Goal: Check status: Check status

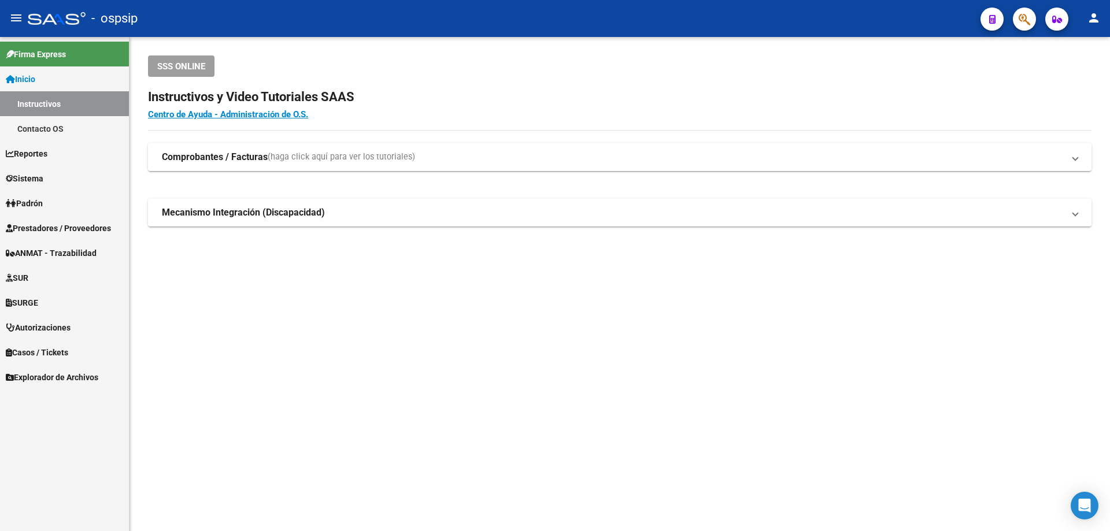
drag, startPoint x: 719, startPoint y: 92, endPoint x: 691, endPoint y: 130, distance: 47.5
click at [719, 92] on h2 "Instructivos y Video Tutoriales SAAS" at bounding box center [619, 97] width 943 height 22
click at [58, 325] on span "Autorizaciones" at bounding box center [38, 327] width 65 height 13
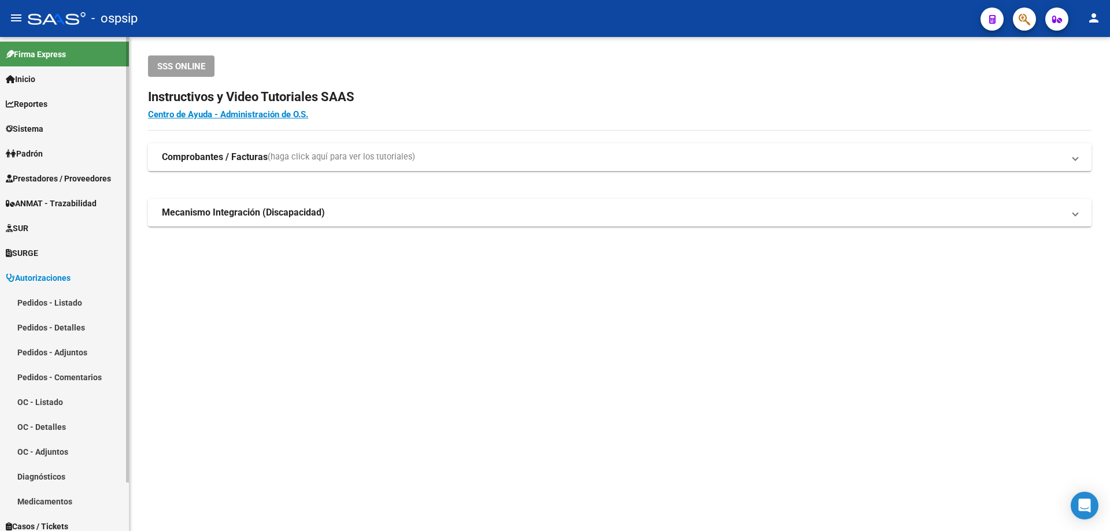
click at [65, 343] on link "Pedidos - Adjuntos" at bounding box center [64, 352] width 129 height 25
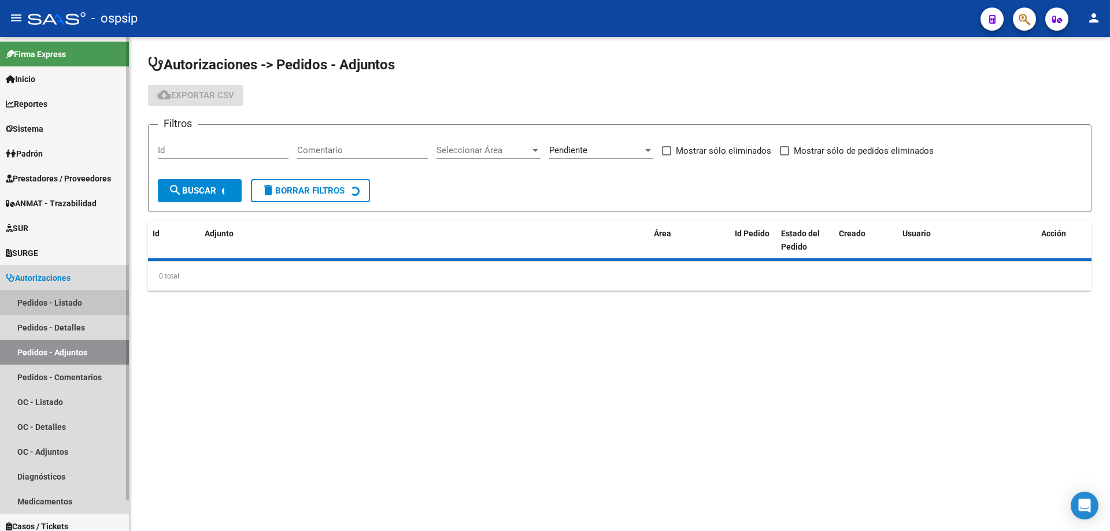
click at [58, 305] on link "Pedidos - Listado" at bounding box center [64, 302] width 129 height 25
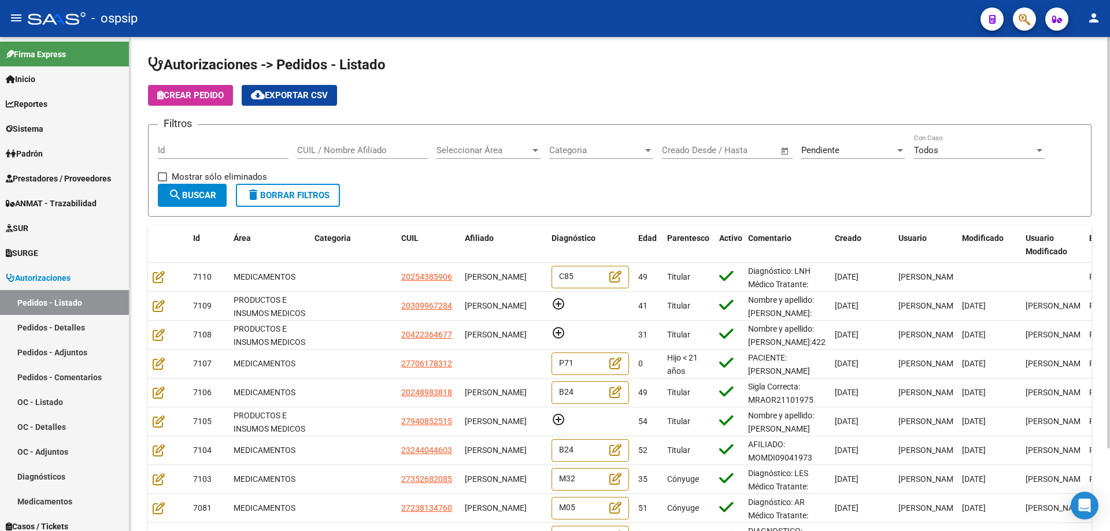
click at [313, 151] on input "CUIL / Nombre Afiliado" at bounding box center [362, 150] width 131 height 10
type input "2"
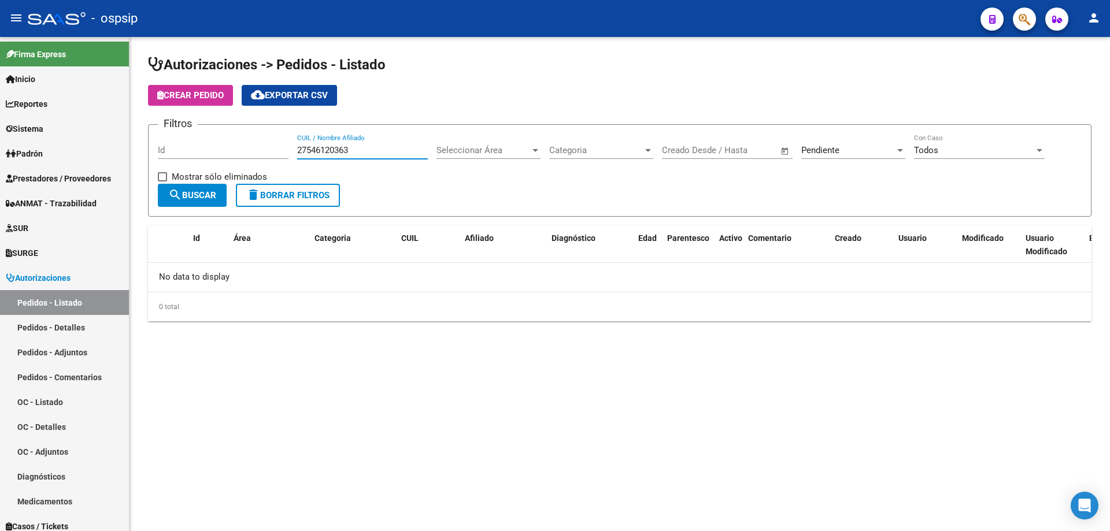
type input "27546120363"
click at [847, 152] on div "Pendiente" at bounding box center [848, 150] width 94 height 10
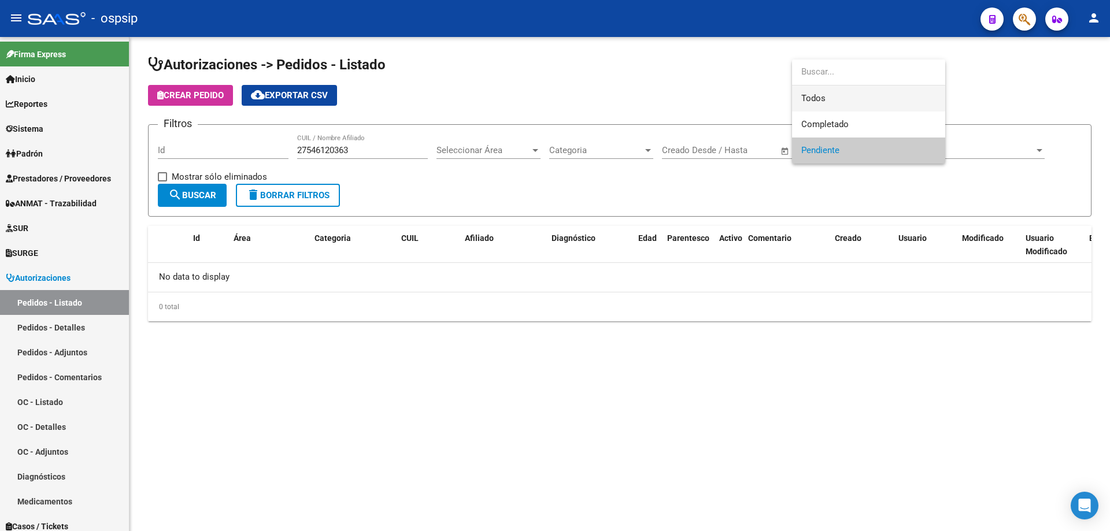
drag, startPoint x: 833, startPoint y: 91, endPoint x: 691, endPoint y: 129, distance: 147.3
click at [832, 91] on span "Todos" at bounding box center [868, 99] width 135 height 26
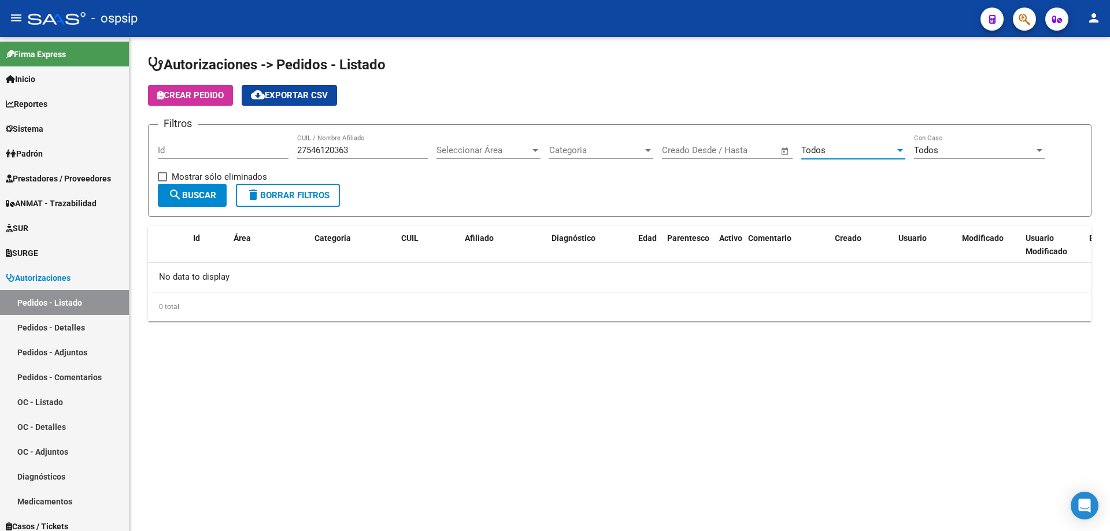
click at [207, 194] on span "search Buscar" at bounding box center [192, 195] width 48 height 10
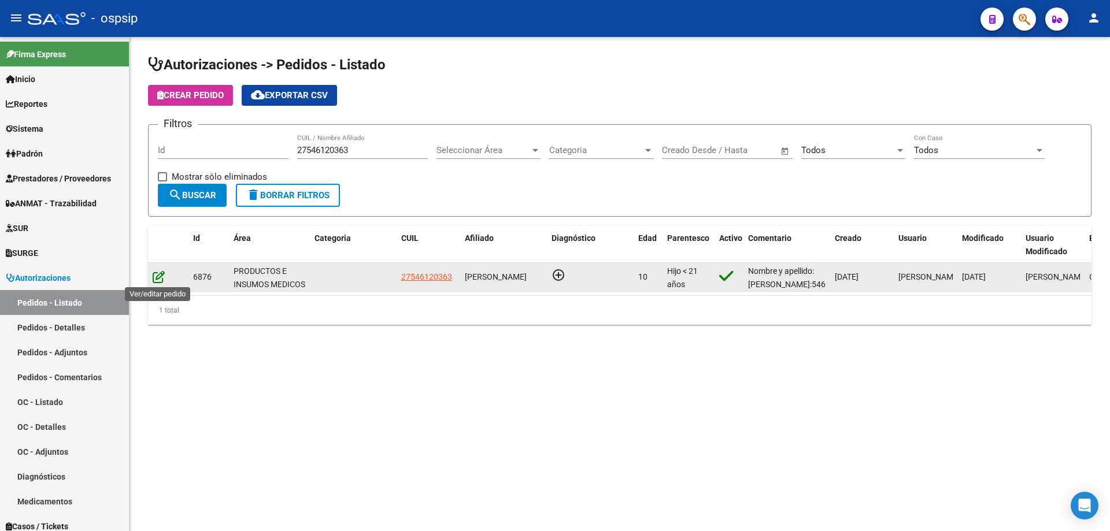
click at [158, 280] on icon at bounding box center [159, 276] width 12 height 13
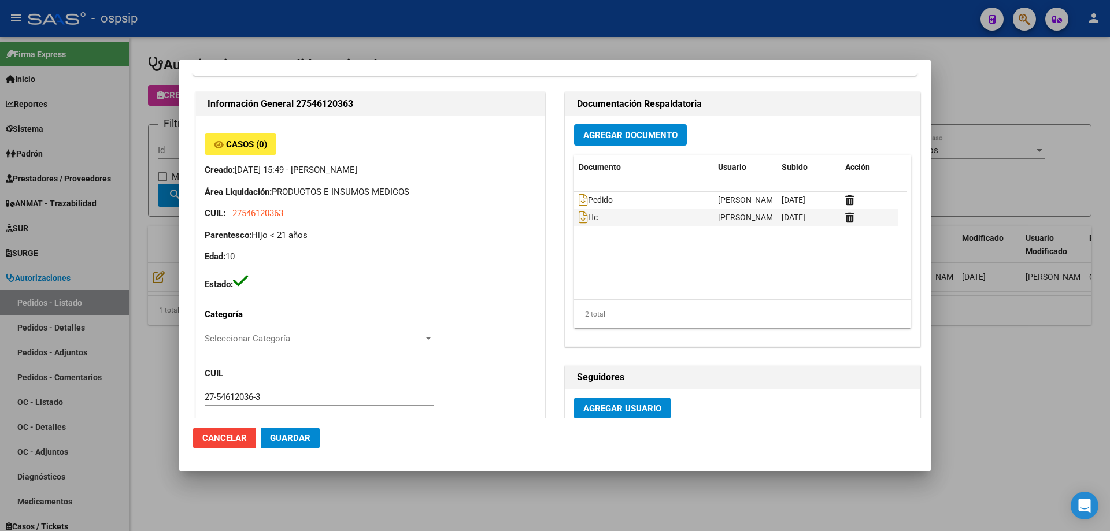
type input "[GEOGRAPHIC_DATA], [PERSON_NAME], [PERSON_NAME] 740"
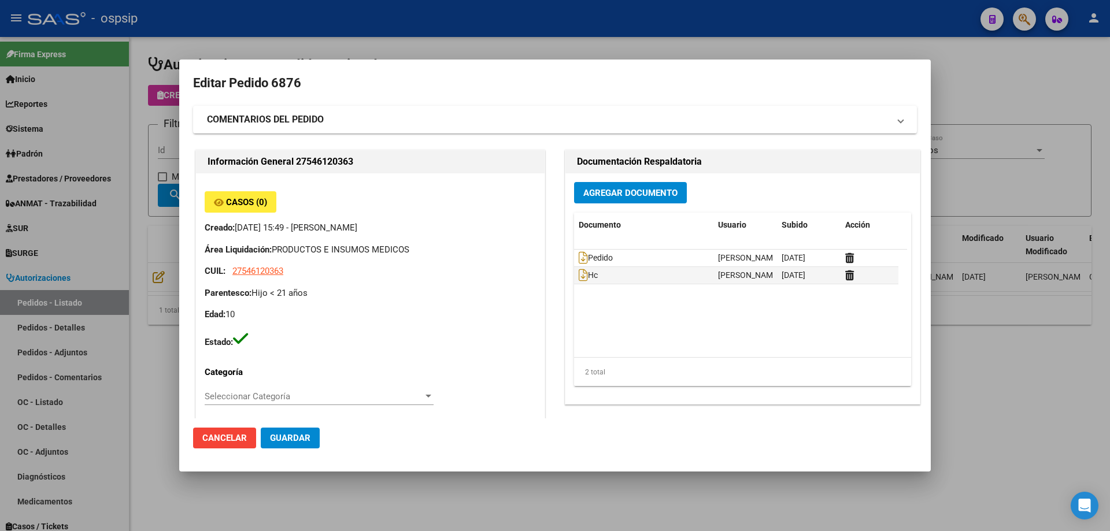
click at [641, 23] on div at bounding box center [555, 265] width 1110 height 531
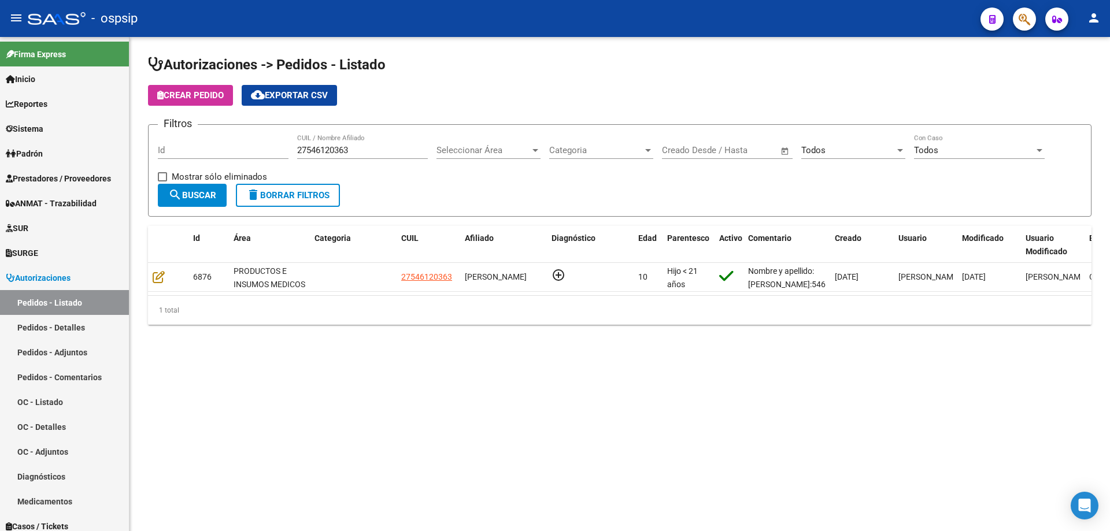
drag, startPoint x: 368, startPoint y: 142, endPoint x: 276, endPoint y: 147, distance: 92.1
click at [276, 147] on div "Filtros Id 27546120363 CUIL / Nombre Afiliado Seleccionar Área Seleccionar Área…" at bounding box center [619, 159] width 923 height 50
drag, startPoint x: 355, startPoint y: 151, endPoint x: 275, endPoint y: 151, distance: 80.9
click at [275, 151] on div "Filtros Id 27546120363 CUIL / Nombre Afiliado Seleccionar Área Seleccionar Área…" at bounding box center [619, 159] width 923 height 50
click at [305, 154] on input "CUIL / Nombre Afiliado" at bounding box center [362, 150] width 131 height 10
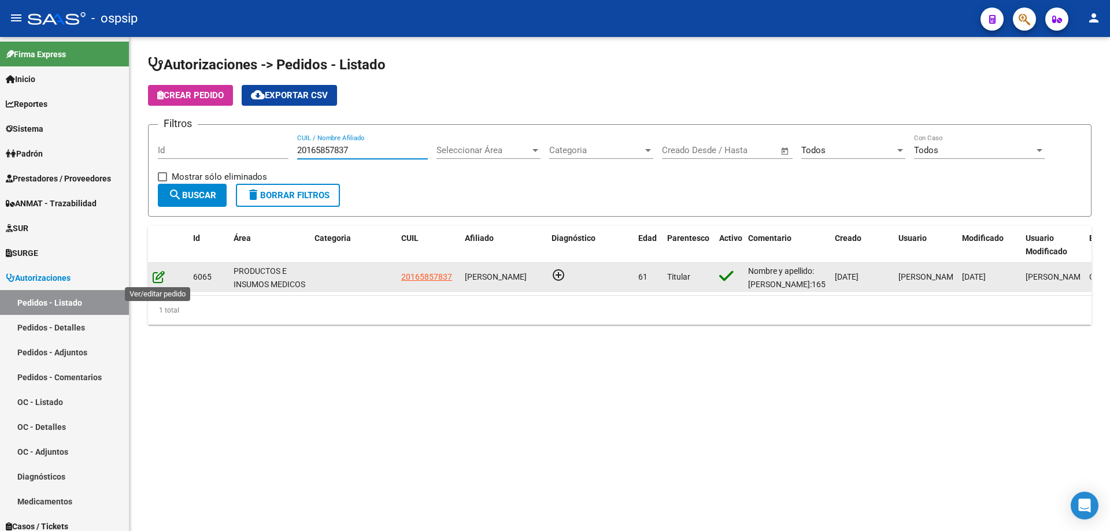
type input "20165857837"
click at [156, 277] on icon at bounding box center [159, 276] width 12 height 13
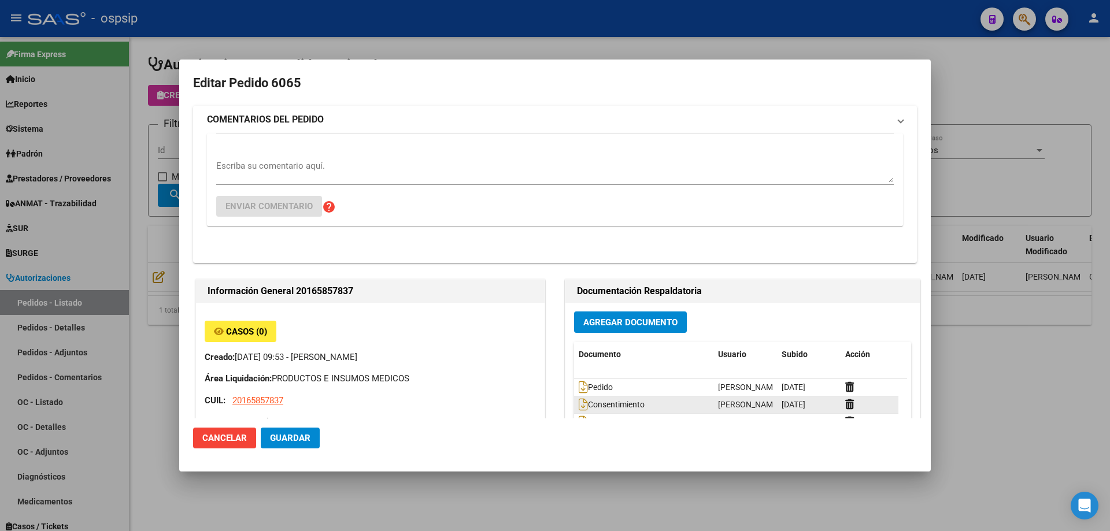
type input "[PERSON_NAME]"
type input "[GEOGRAPHIC_DATA], [PERSON_NAME], [GEOGRAPHIC_DATA] M.6 S/N, Departamento: 12"
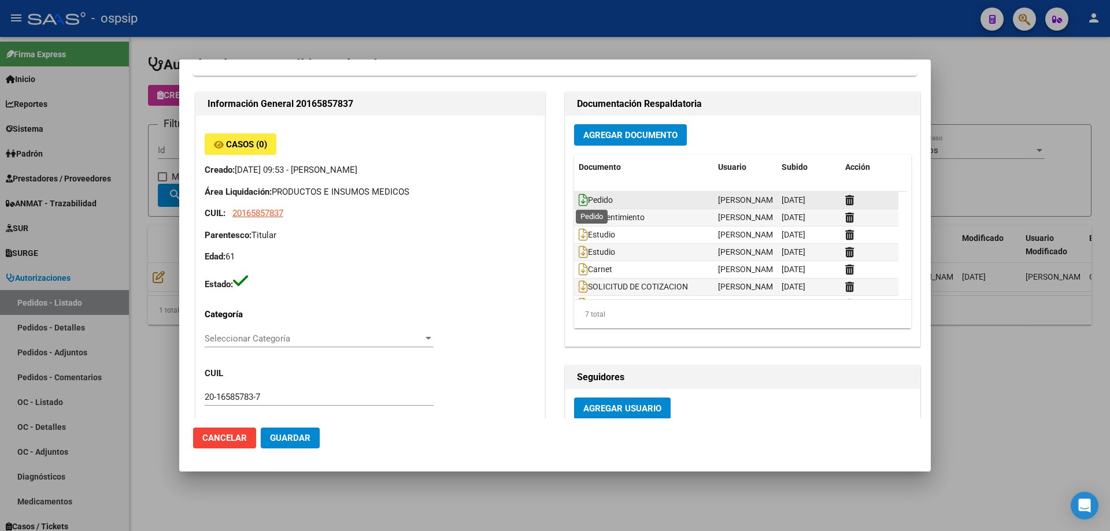
click at [578, 201] on icon at bounding box center [582, 200] width 9 height 13
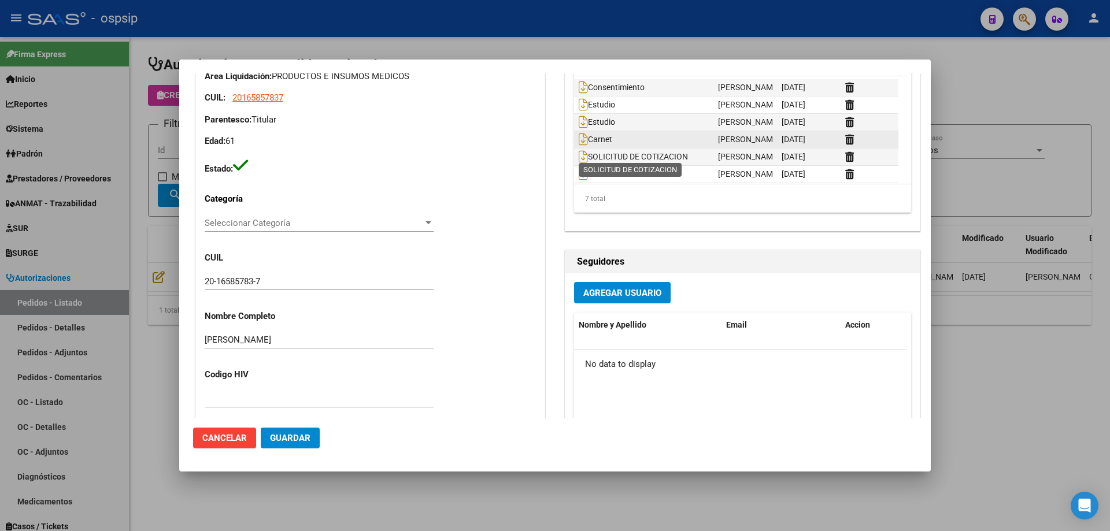
scroll to position [18, 0]
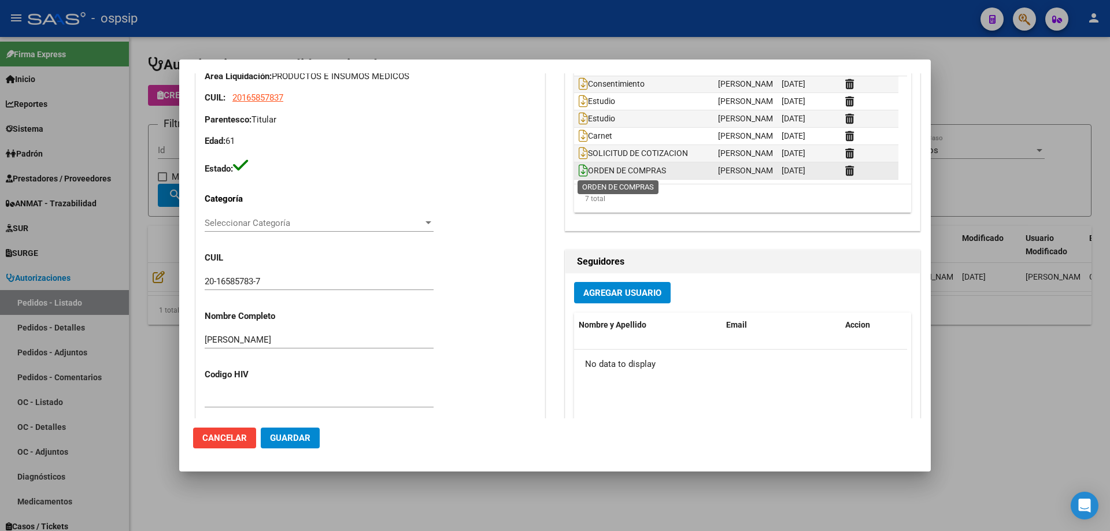
click at [578, 170] on icon at bounding box center [582, 170] width 9 height 13
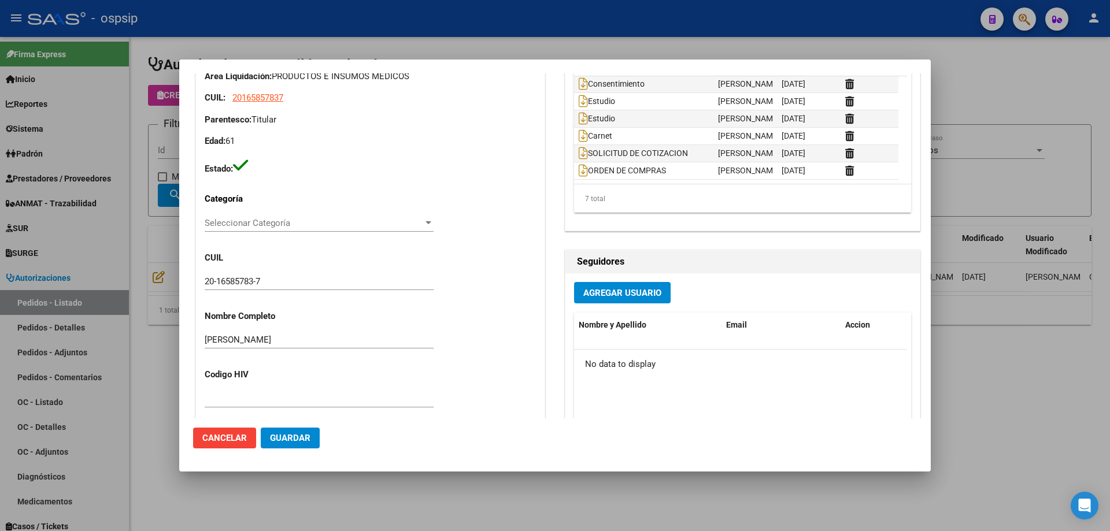
click at [431, 17] on div at bounding box center [555, 265] width 1110 height 531
